Goal: Browse casually

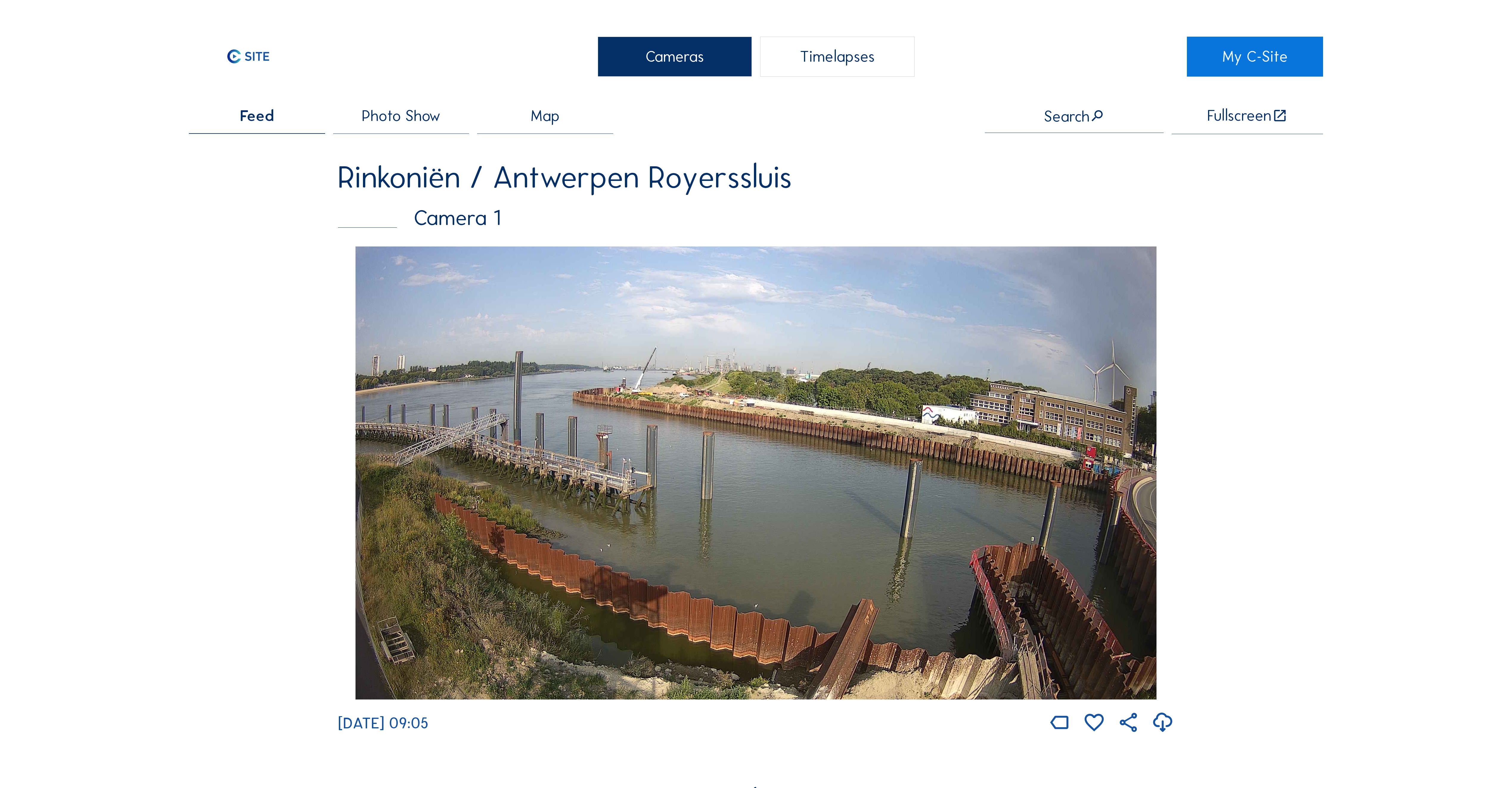
scroll to position [2013, 0]
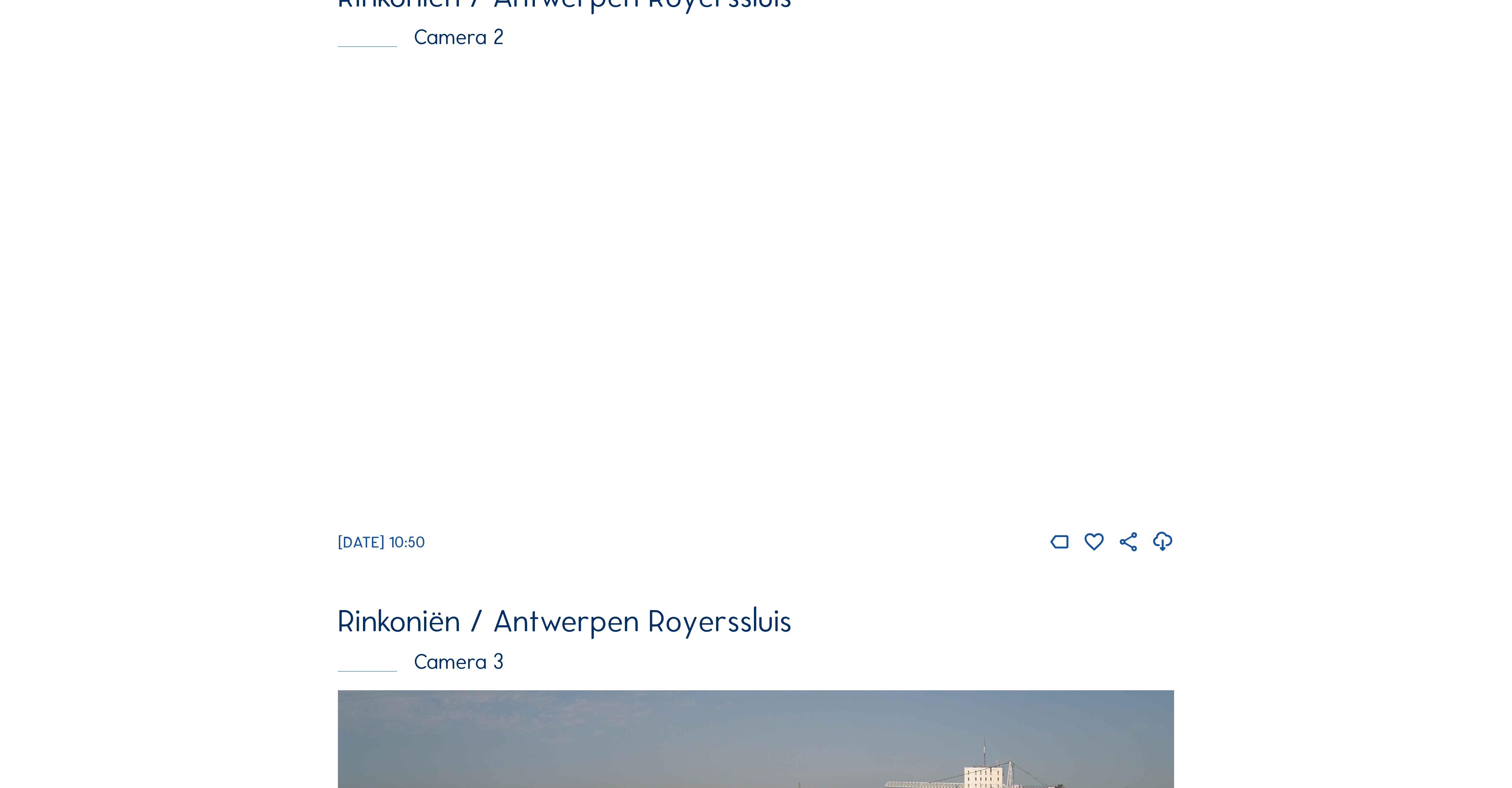
scroll to position [775, 0]
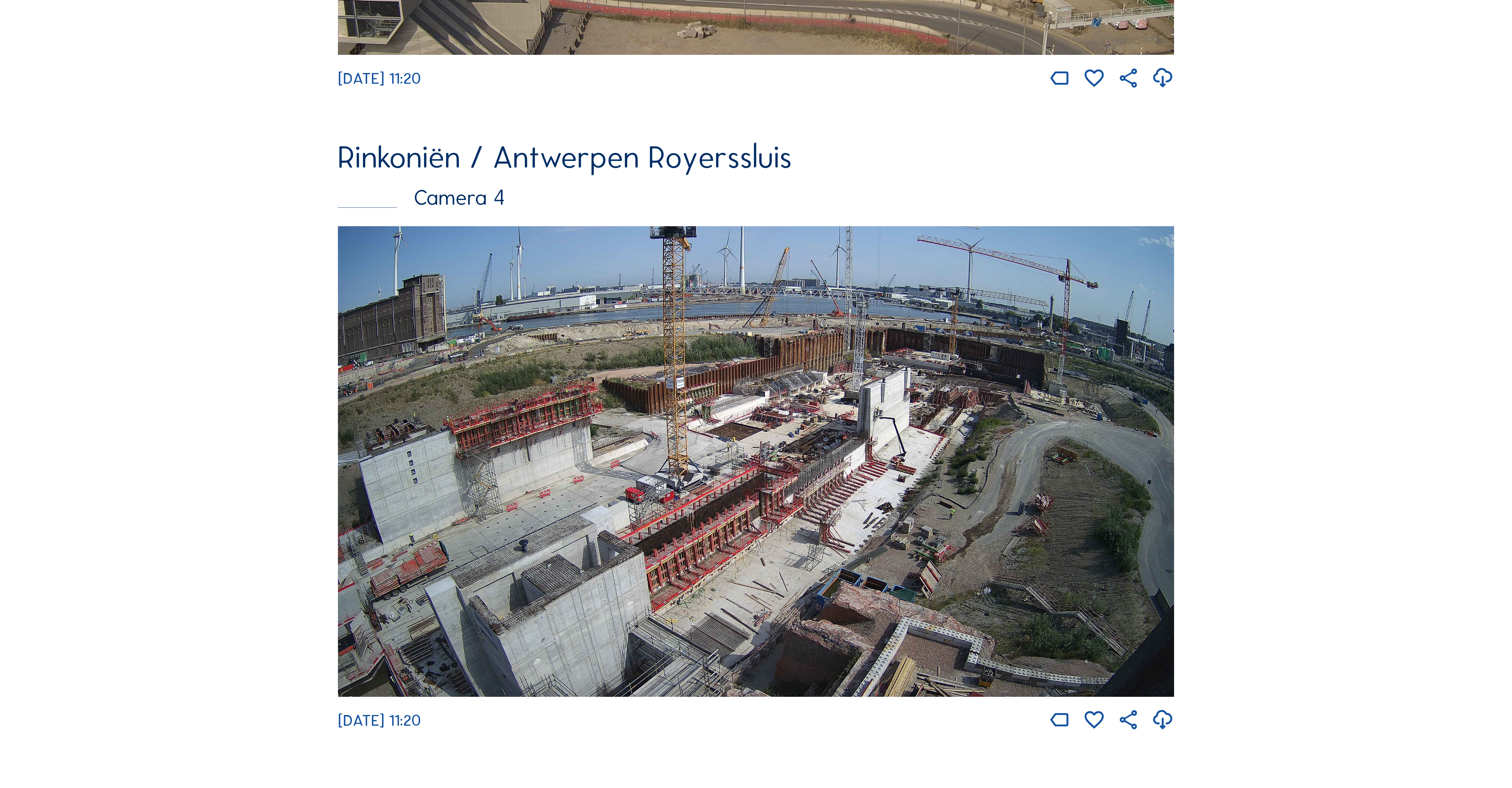
scroll to position [2027, 0]
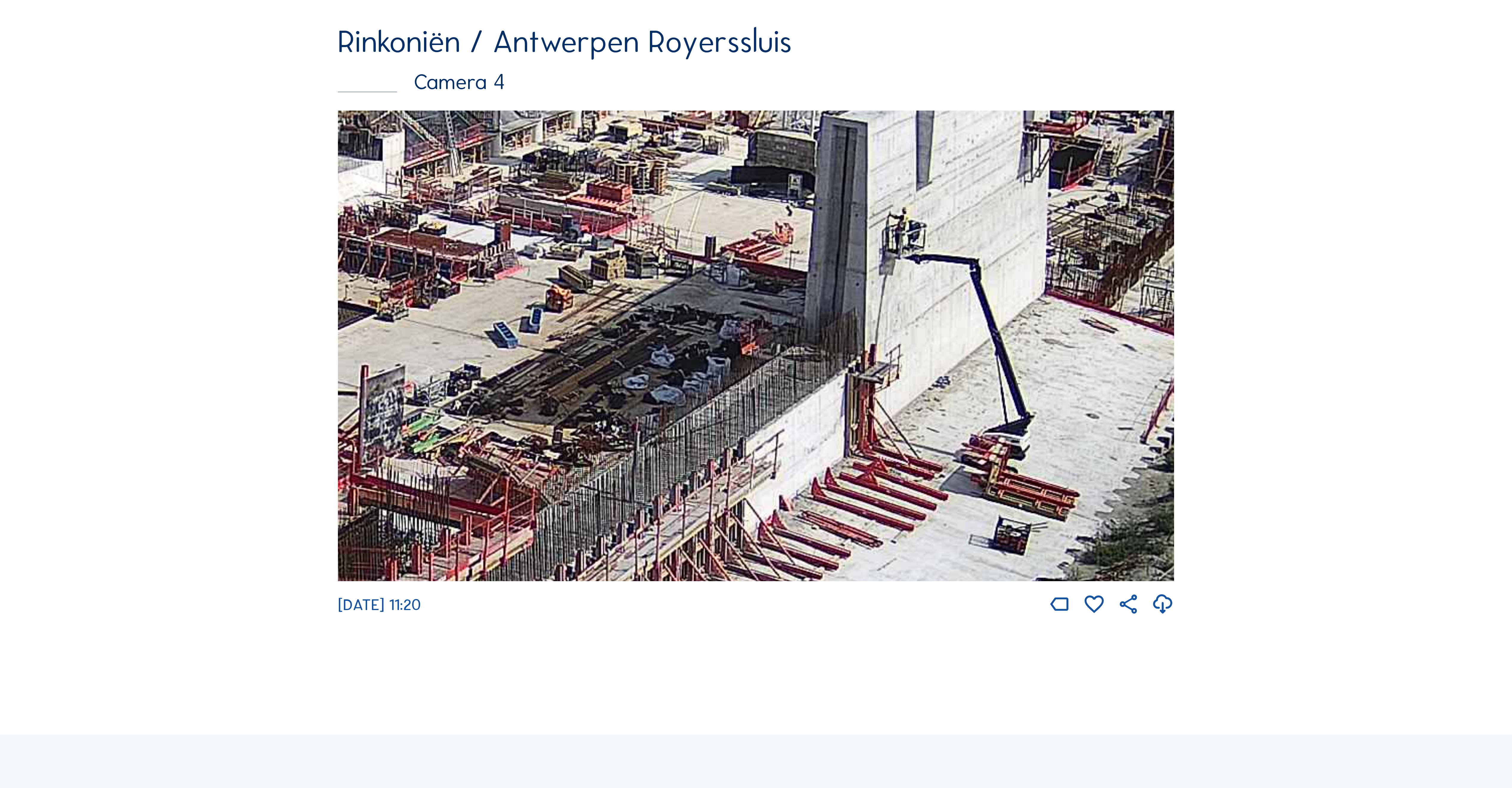
drag, startPoint x: 900, startPoint y: 215, endPoint x: 917, endPoint y: 338, distance: 124.2
click at [918, 338] on img at bounding box center [756, 345] width 836 height 470
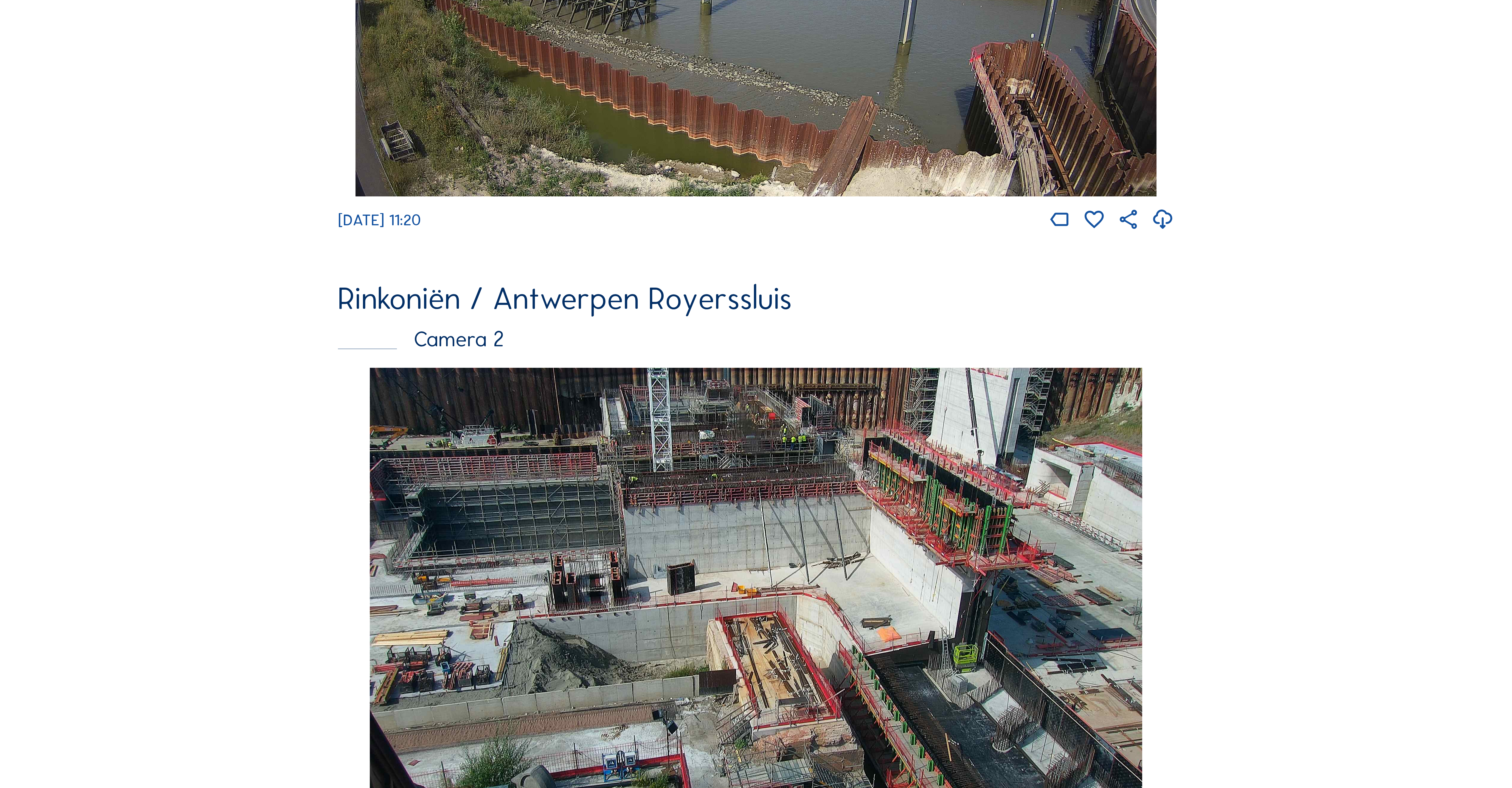
scroll to position [596, 0]
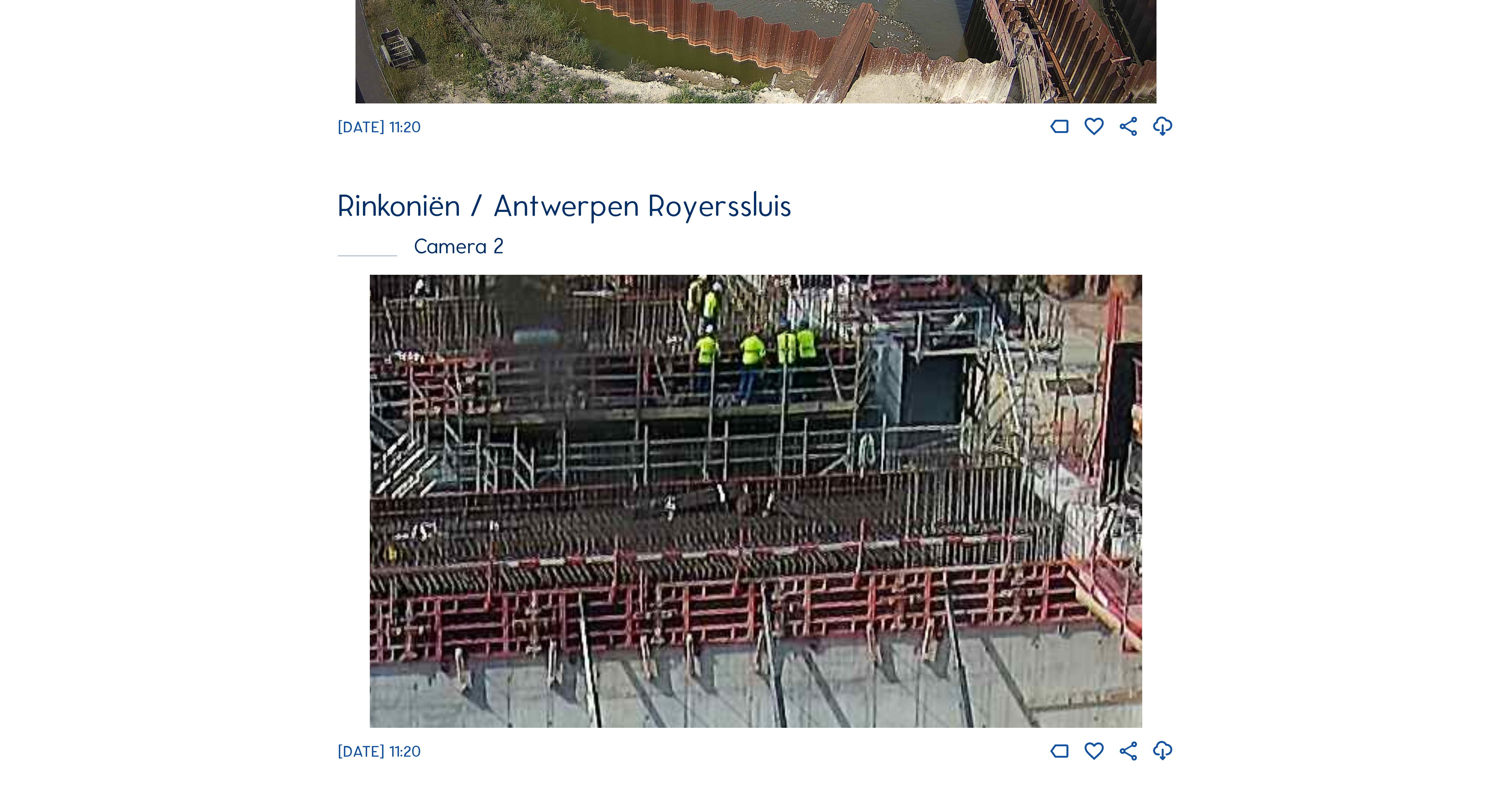
drag, startPoint x: 807, startPoint y: 436, endPoint x: 807, endPoint y: 440, distance: 4.0
click at [807, 440] on img at bounding box center [756, 501] width 772 height 453
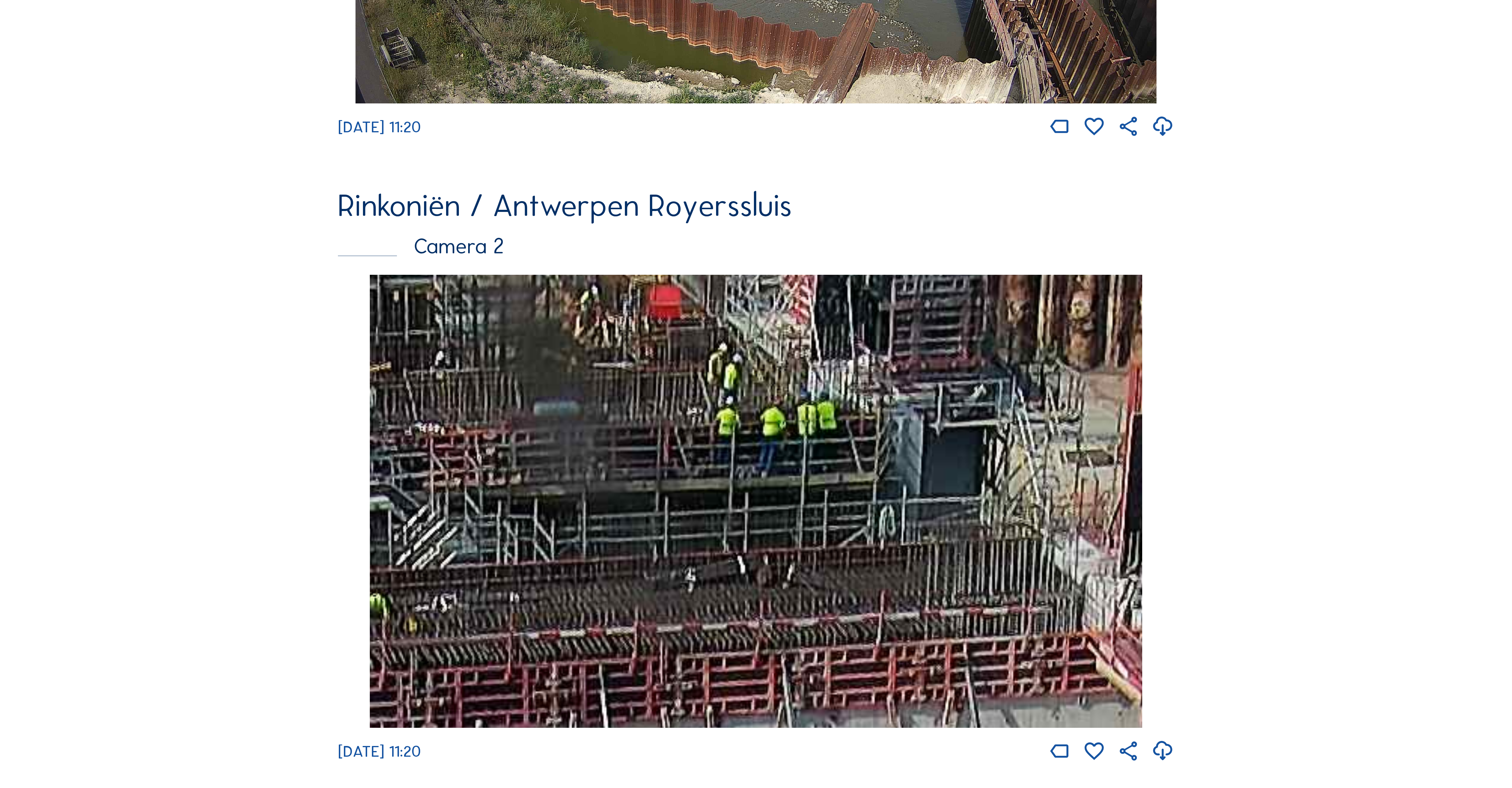
drag, startPoint x: 801, startPoint y: 449, endPoint x: 804, endPoint y: 460, distance: 11.4
click at [804, 460] on img at bounding box center [756, 501] width 772 height 453
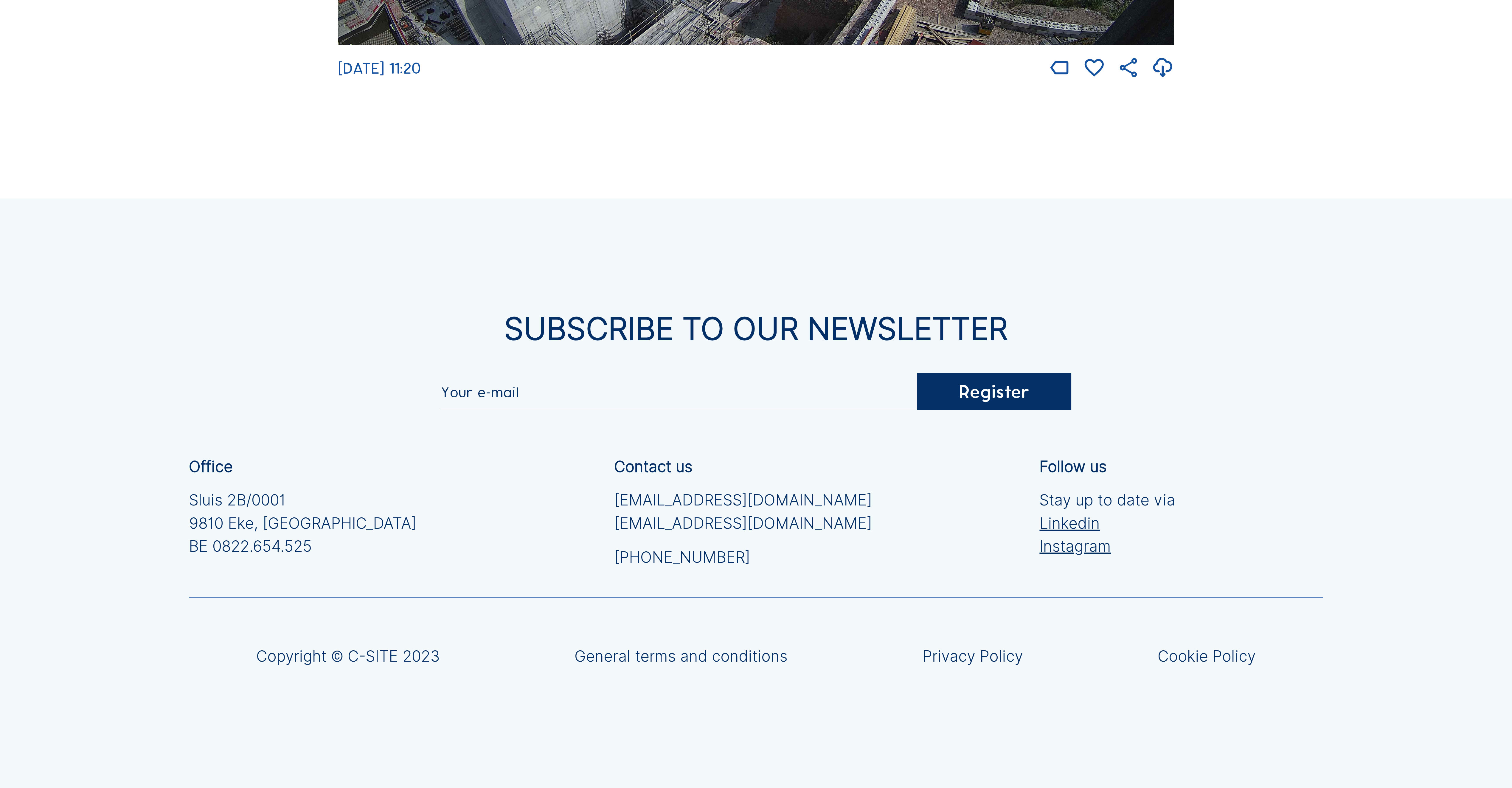
scroll to position [2609, 0]
